Goal: Use online tool/utility: Utilize a website feature to perform a specific function

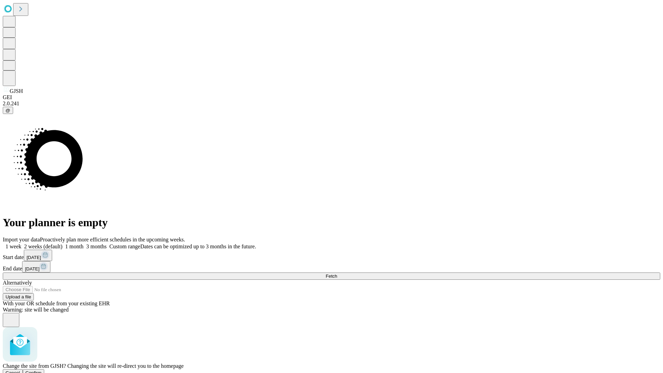
click at [42, 370] on span "Confirm" at bounding box center [34, 372] width 16 height 5
click at [84, 243] on label "1 month" at bounding box center [72, 246] width 21 height 6
click at [337, 273] on span "Fetch" at bounding box center [331, 275] width 11 height 5
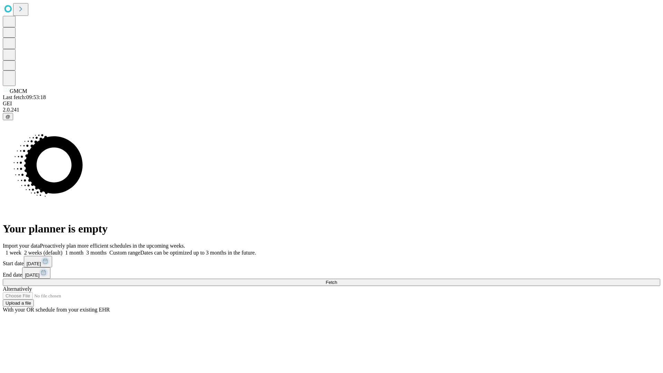
click at [84, 250] on label "1 month" at bounding box center [72, 253] width 21 height 6
click at [337, 280] on span "Fetch" at bounding box center [331, 282] width 11 height 5
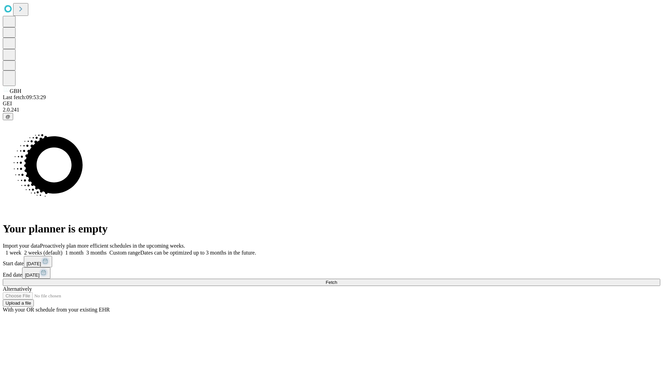
click at [84, 250] on label "1 month" at bounding box center [72, 253] width 21 height 6
click at [337, 280] on span "Fetch" at bounding box center [331, 282] width 11 height 5
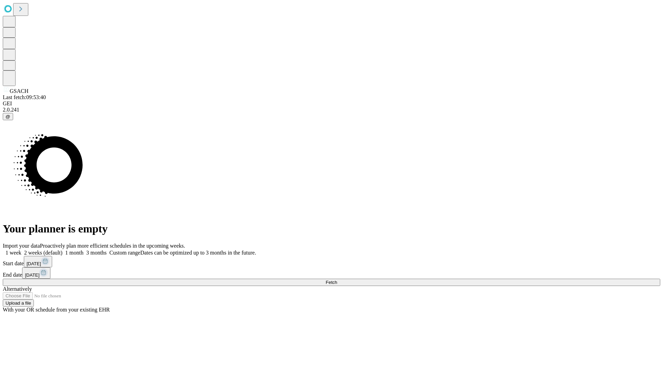
click at [337, 280] on span "Fetch" at bounding box center [331, 282] width 11 height 5
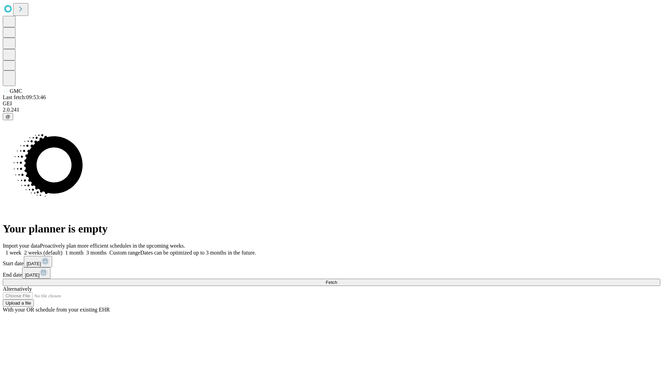
click at [84, 250] on label "1 month" at bounding box center [72, 253] width 21 height 6
click at [337, 280] on span "Fetch" at bounding box center [331, 282] width 11 height 5
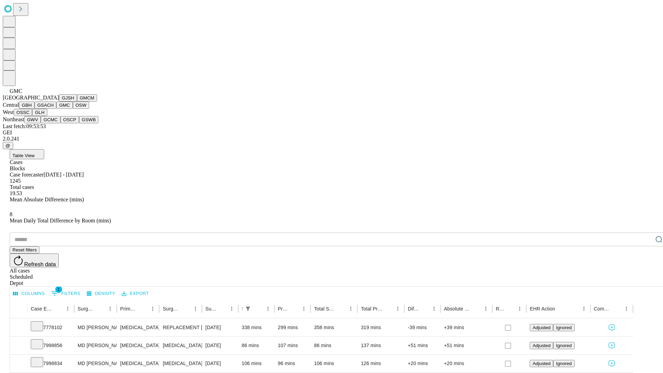
click at [73, 109] on button "OSW" at bounding box center [81, 104] width 17 height 7
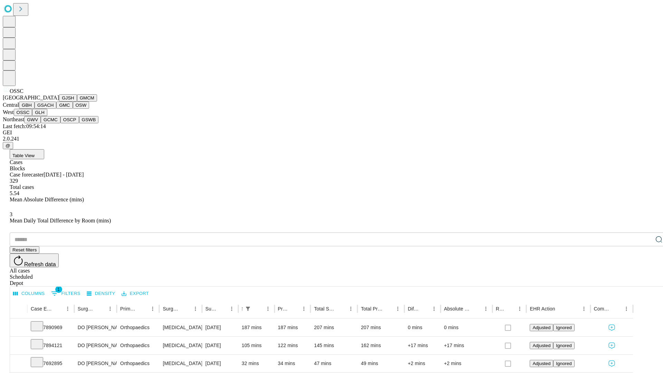
click at [47, 116] on button "GLH" at bounding box center [39, 112] width 15 height 7
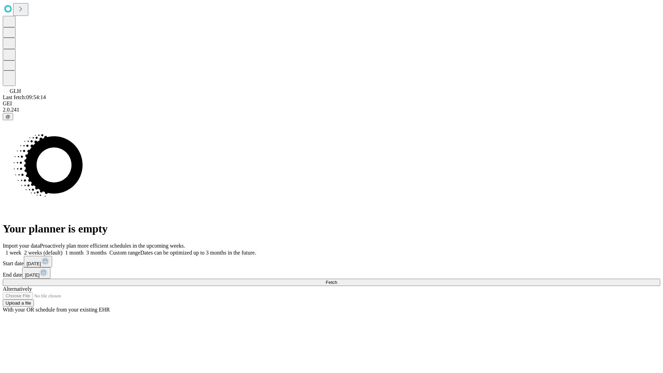
click at [84, 250] on label "1 month" at bounding box center [72, 253] width 21 height 6
click at [337, 280] on span "Fetch" at bounding box center [331, 282] width 11 height 5
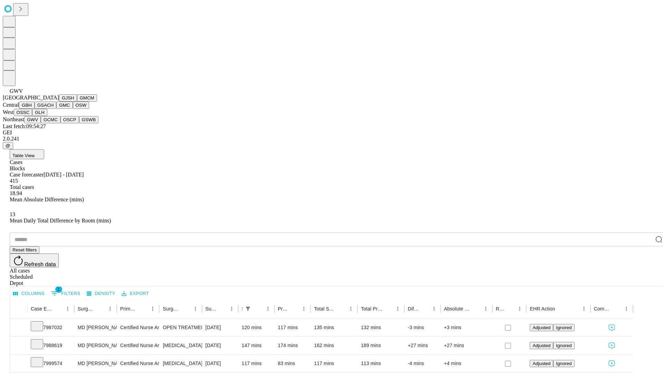
click at [54, 123] on button "GCMC" at bounding box center [51, 119] width 20 height 7
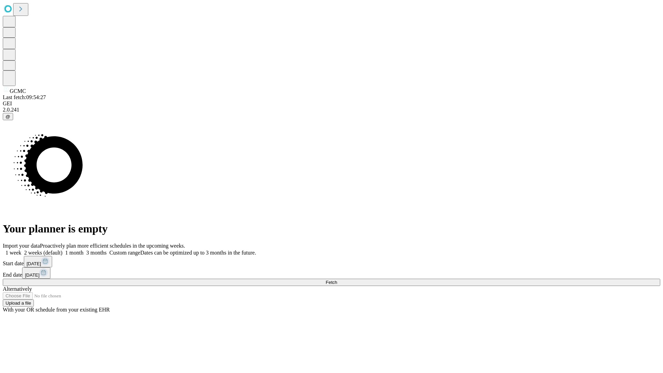
click at [84, 250] on label "1 month" at bounding box center [72, 253] width 21 height 6
click at [337, 280] on span "Fetch" at bounding box center [331, 282] width 11 height 5
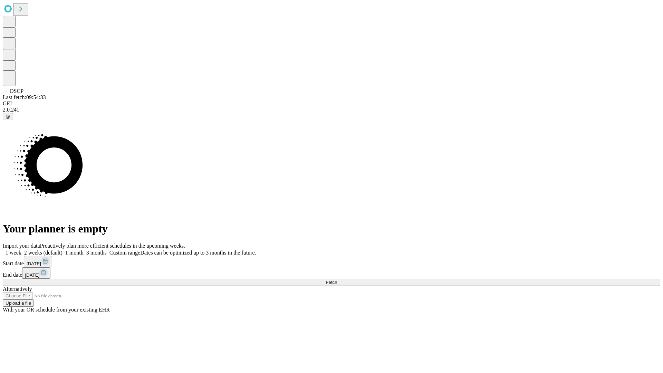
click at [337, 280] on span "Fetch" at bounding box center [331, 282] width 11 height 5
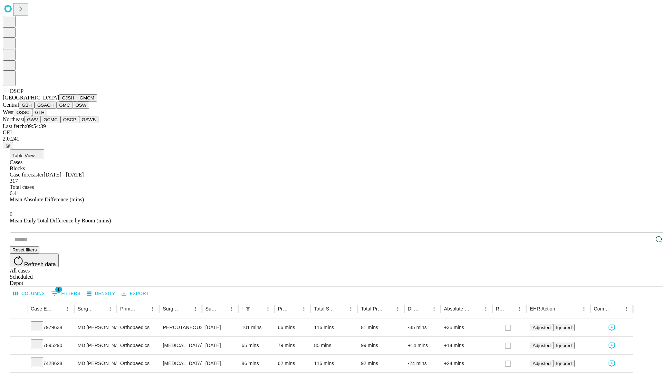
click at [79, 123] on button "GSWB" at bounding box center [89, 119] width 20 height 7
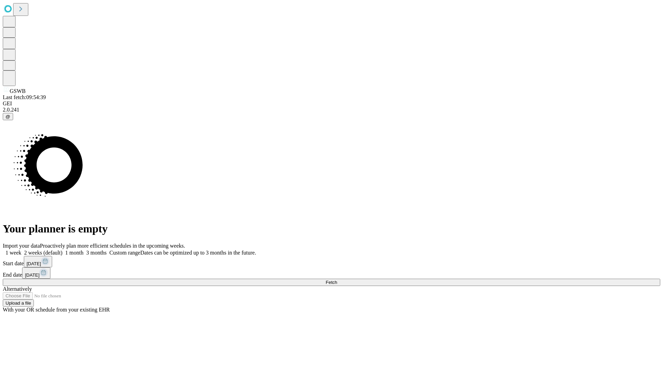
click at [84, 250] on label "1 month" at bounding box center [72, 253] width 21 height 6
click at [337, 280] on span "Fetch" at bounding box center [331, 282] width 11 height 5
